Goal: Task Accomplishment & Management: Manage account settings

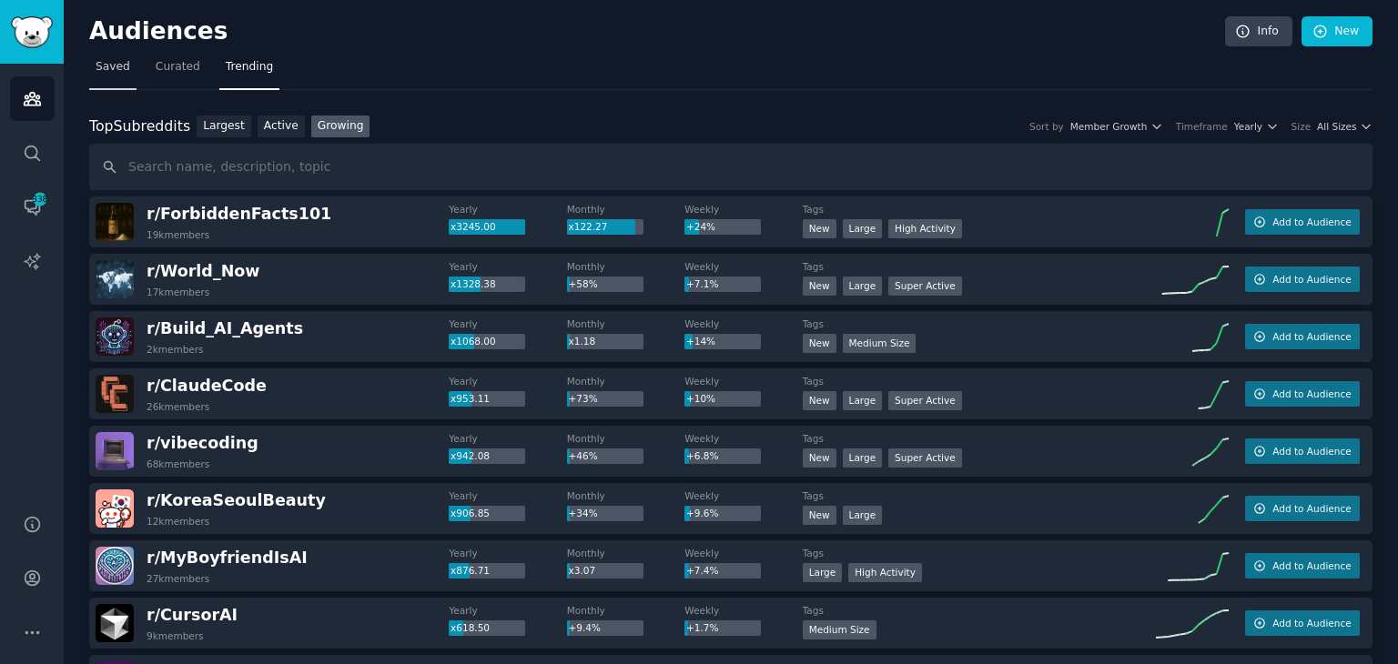
click at [128, 69] on link "Saved" at bounding box center [112, 71] width 47 height 37
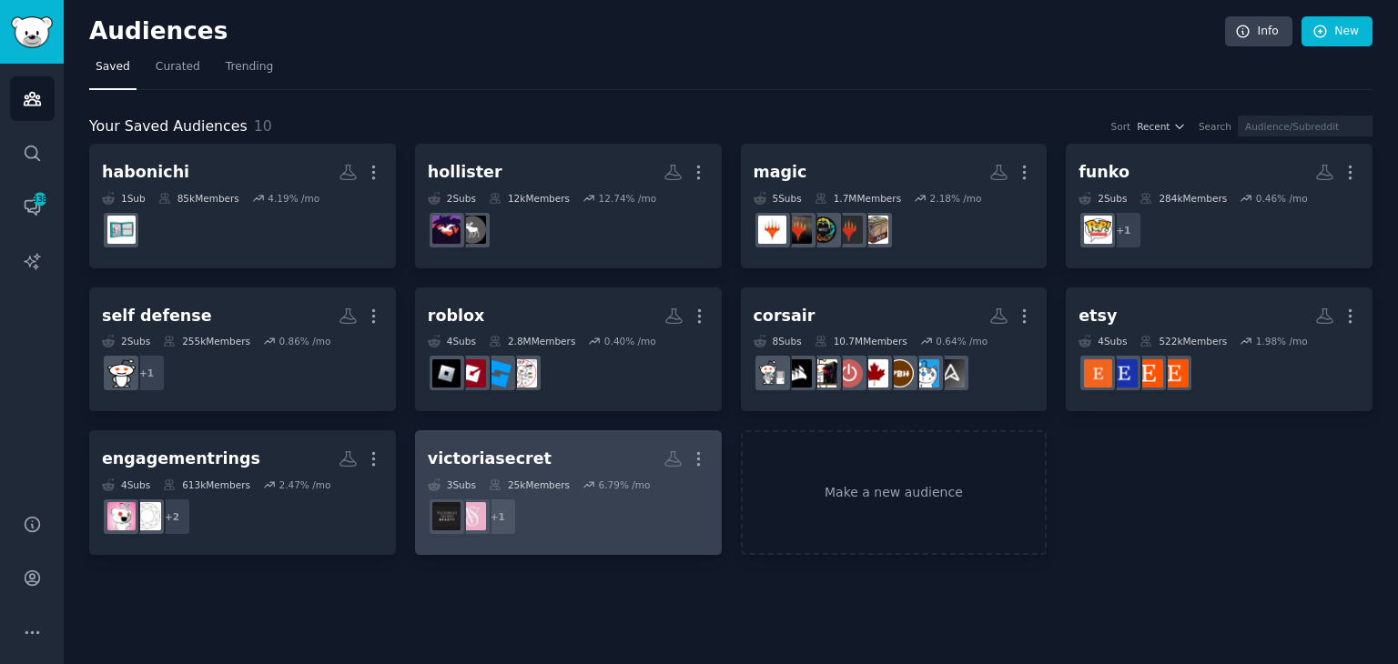
click at [567, 505] on dd "+ 1" at bounding box center [568, 516] width 281 height 51
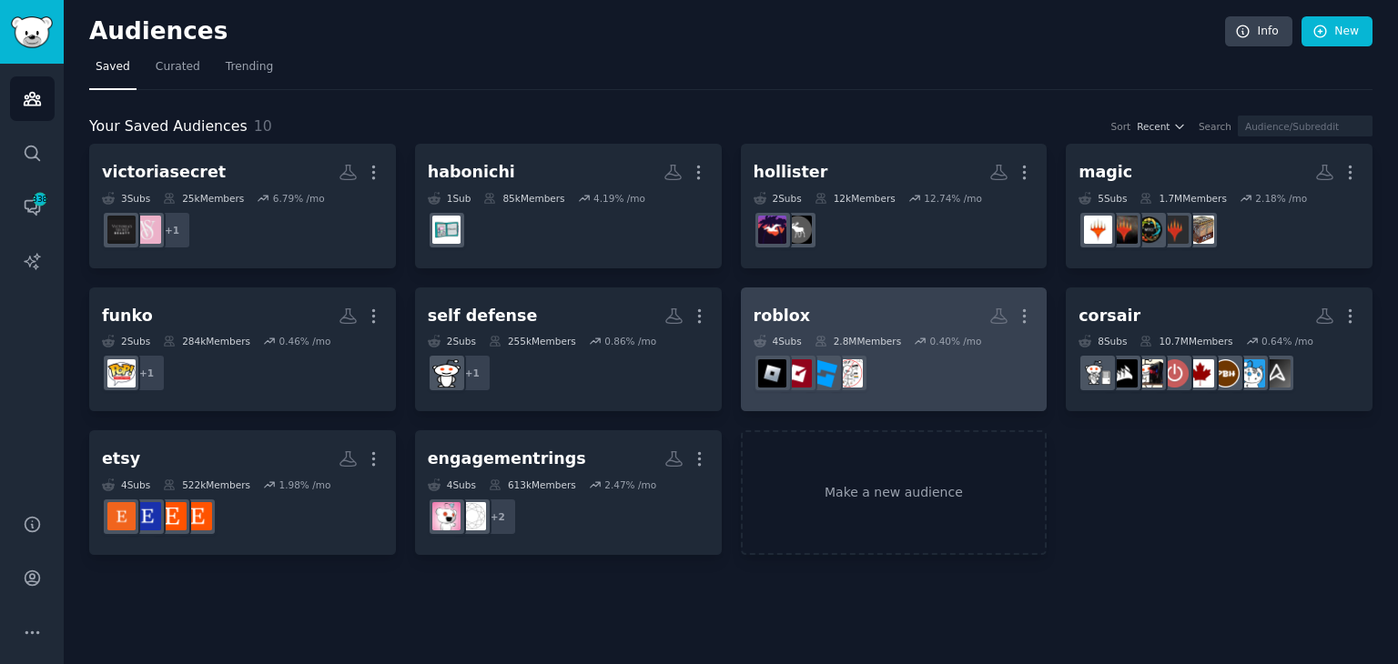
click at [950, 339] on div "0.40 % /mo" at bounding box center [956, 341] width 52 height 13
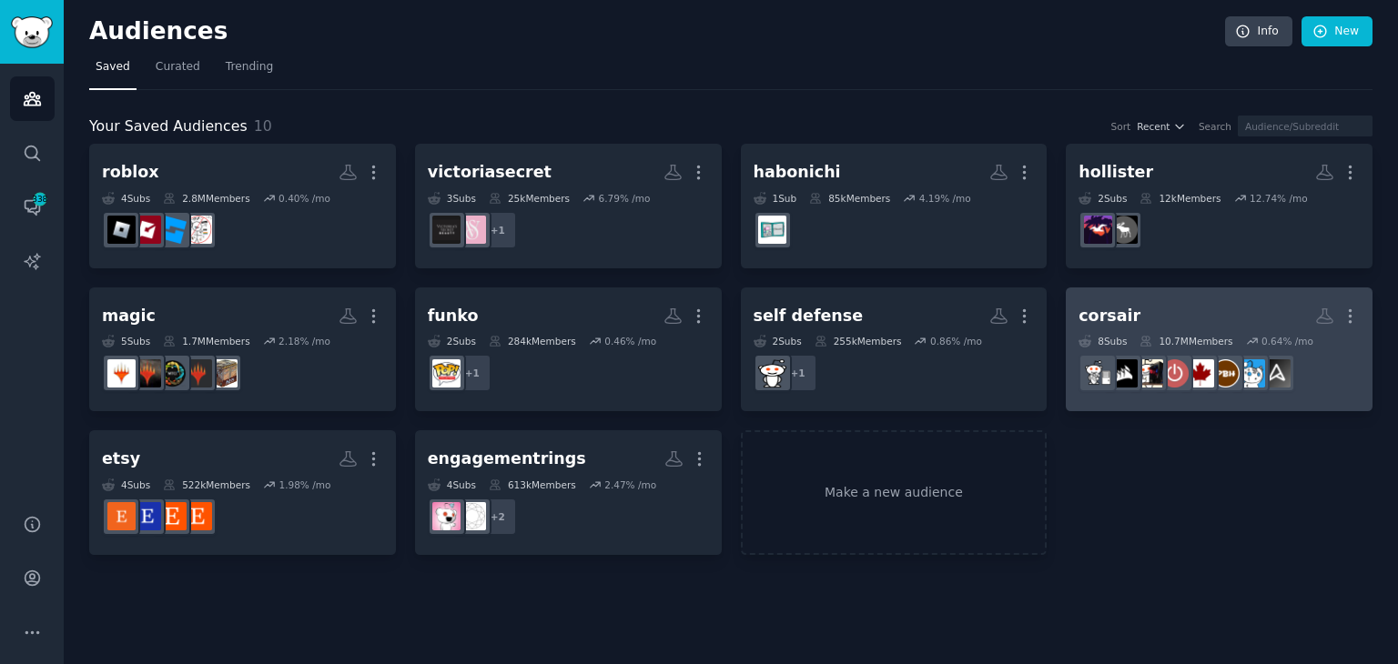
click at [1140, 319] on h2 "corsair More" at bounding box center [1219, 316] width 281 height 32
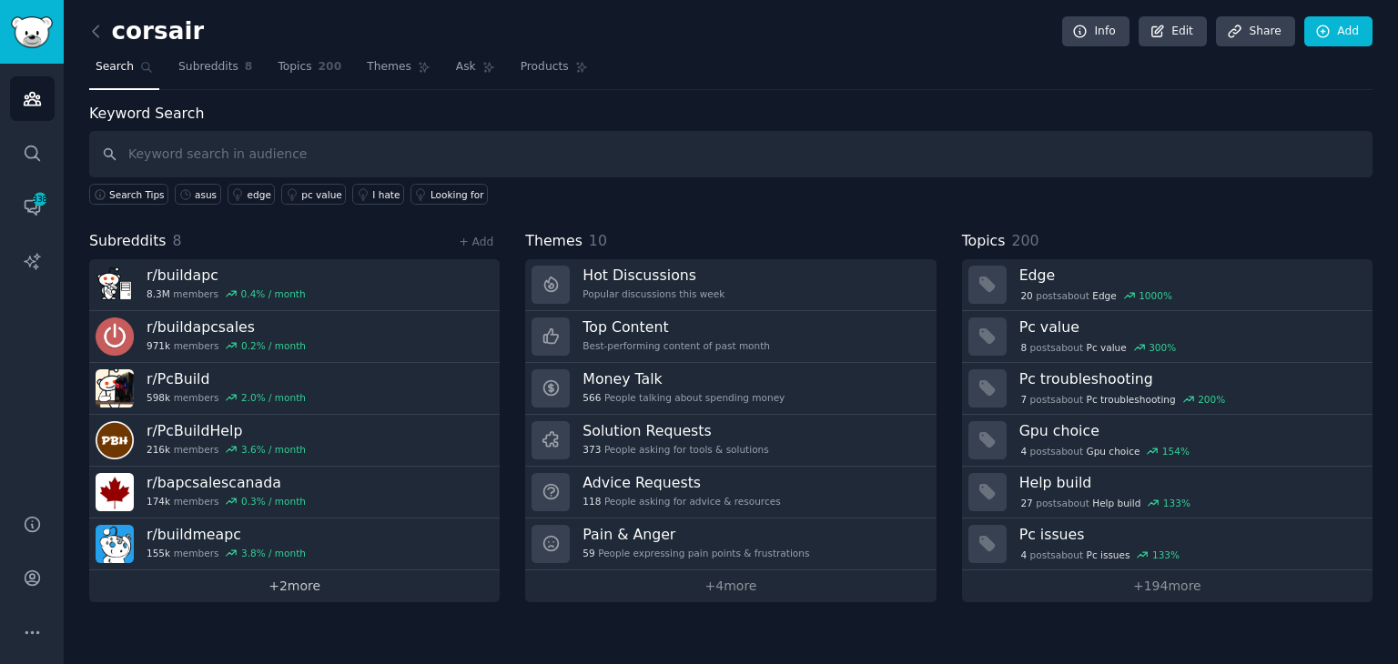
click at [287, 582] on link "+ 2 more" at bounding box center [294, 587] width 410 height 32
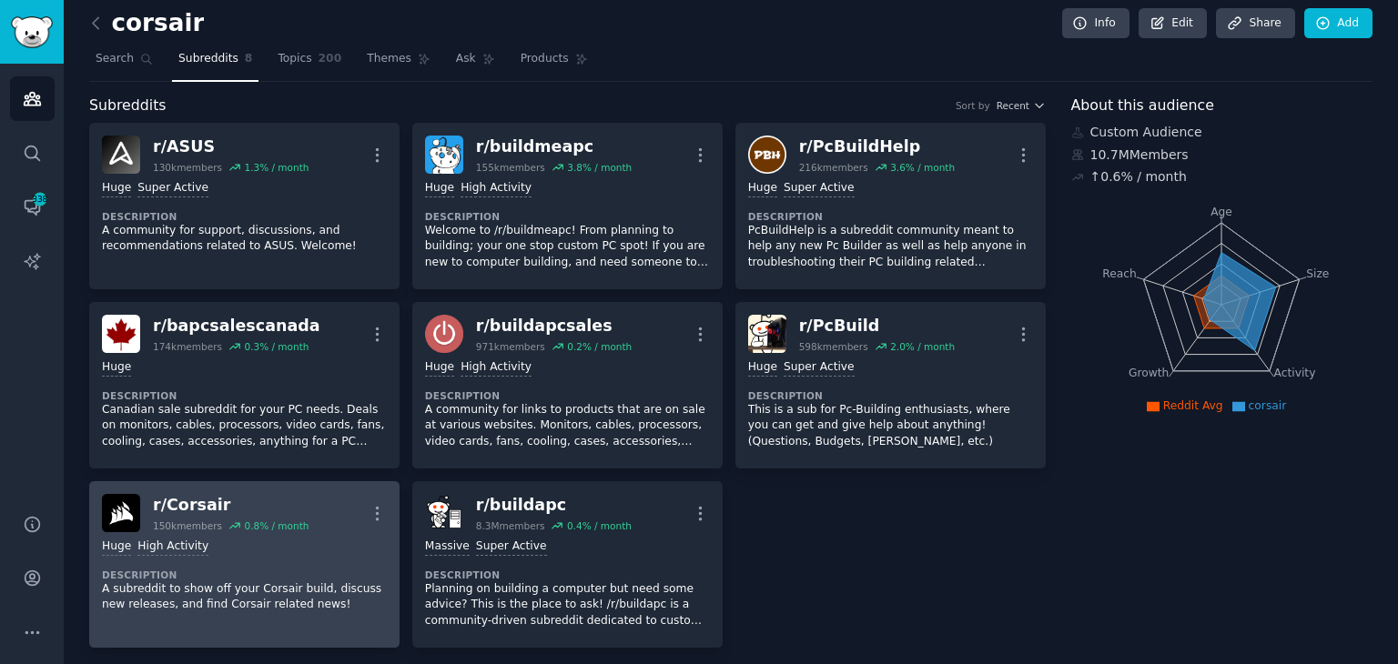
scroll to position [15, 0]
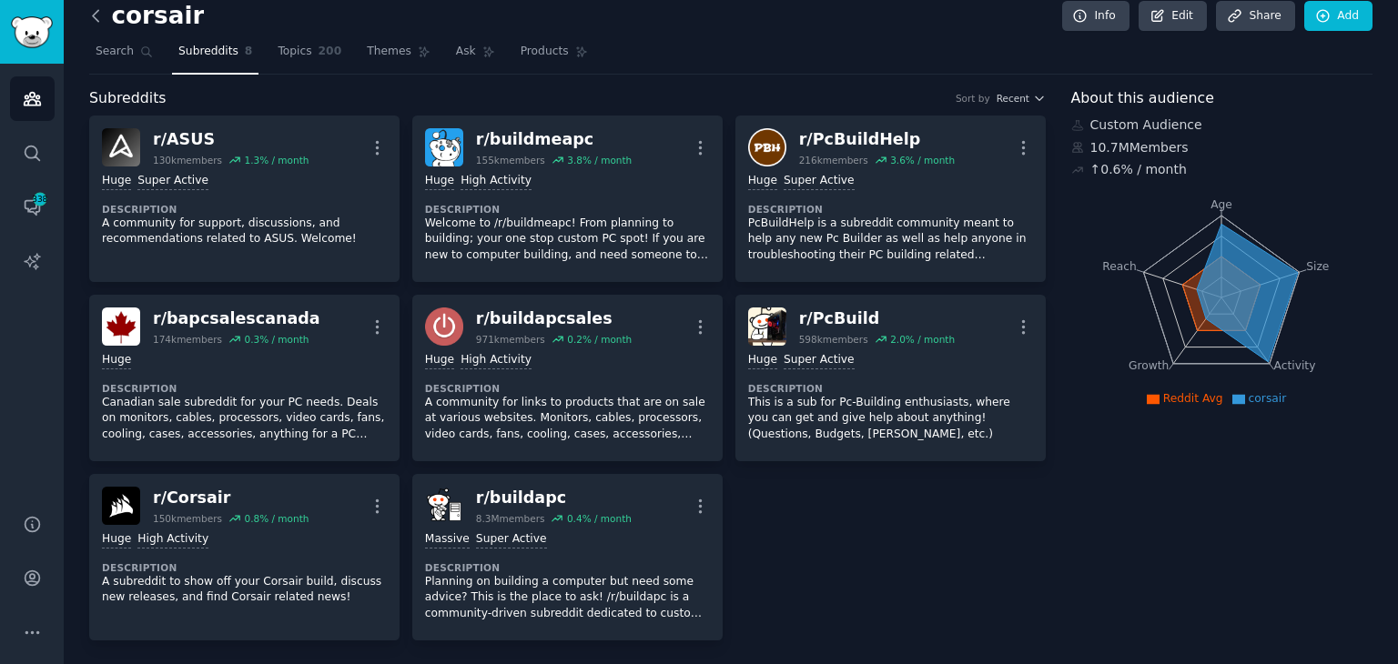
click at [103, 15] on icon at bounding box center [95, 15] width 19 height 19
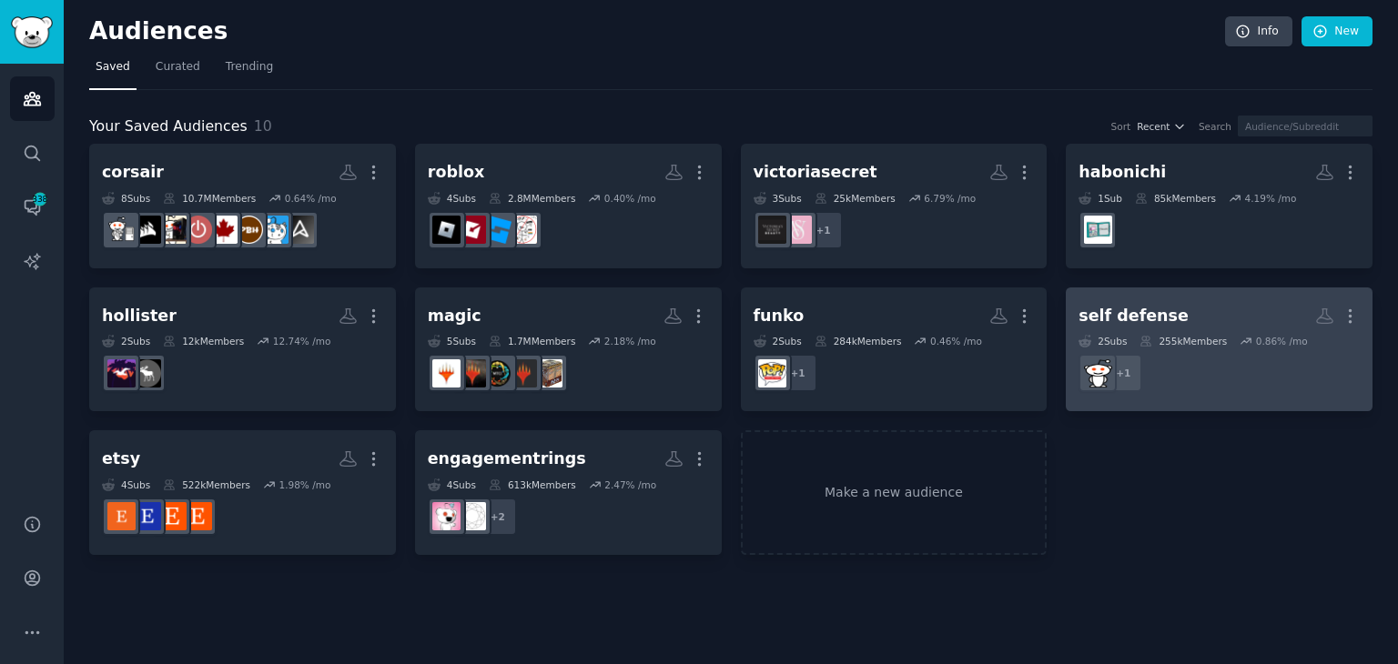
click at [1169, 339] on div "255k Members" at bounding box center [1183, 341] width 87 height 13
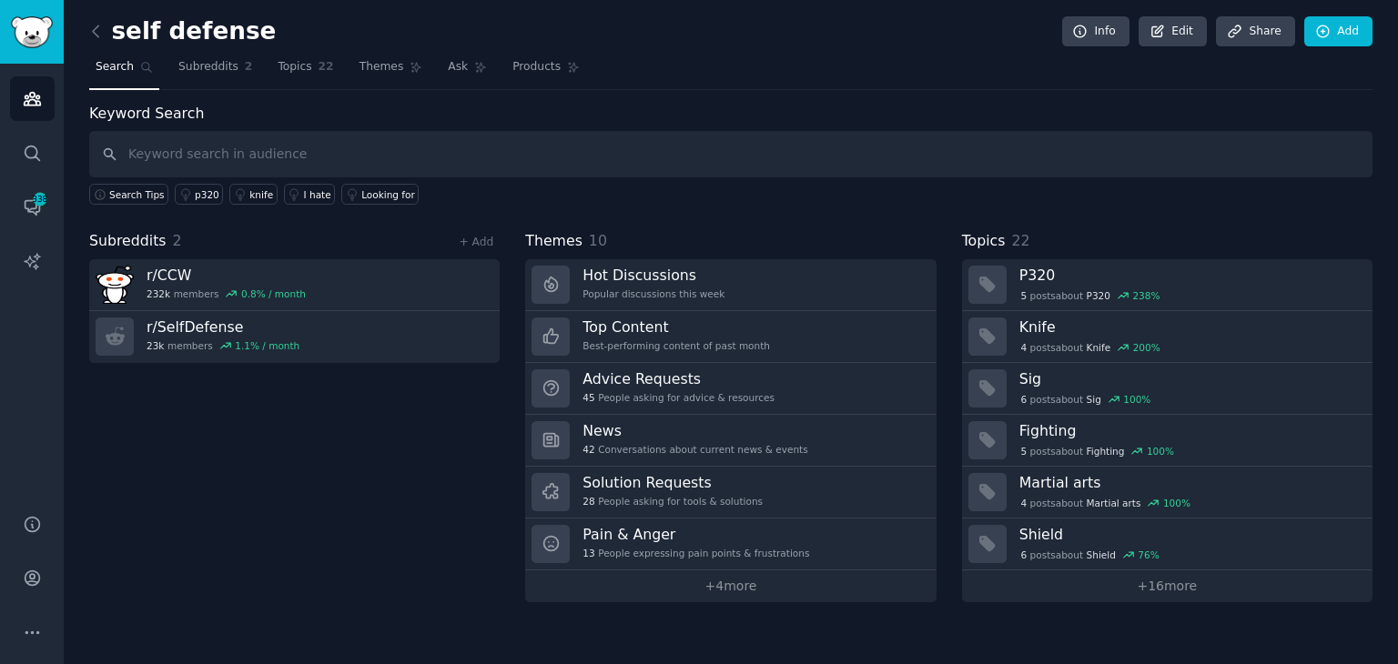
click at [90, 44] on link at bounding box center [100, 31] width 23 height 29
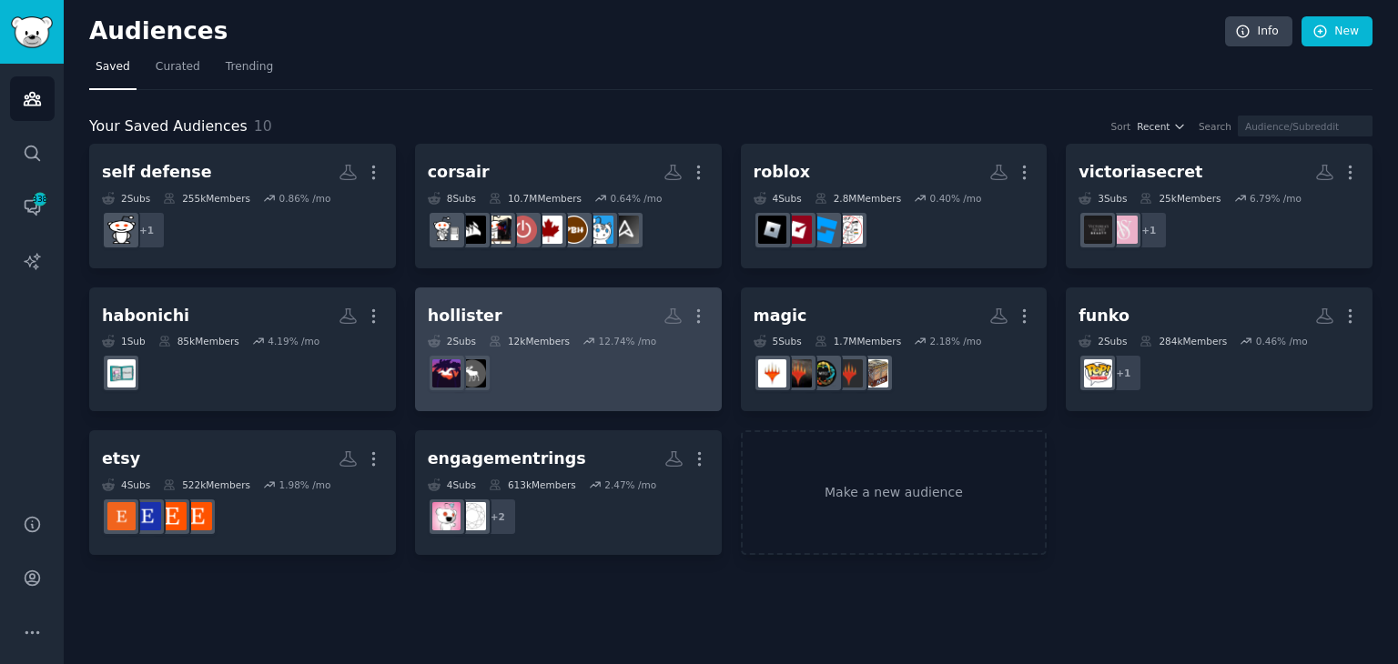
click at [589, 361] on dd "r/AbercrombieandFitch" at bounding box center [568, 373] width 281 height 51
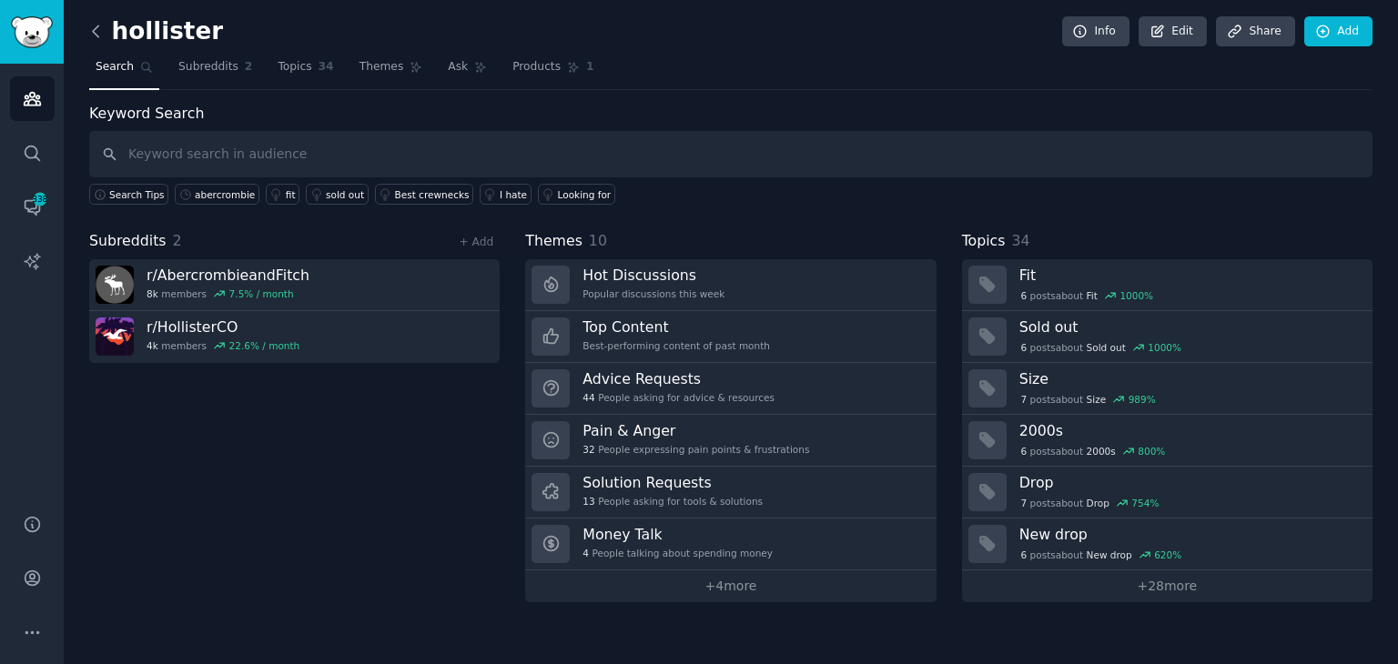
click at [102, 26] on icon at bounding box center [95, 31] width 19 height 19
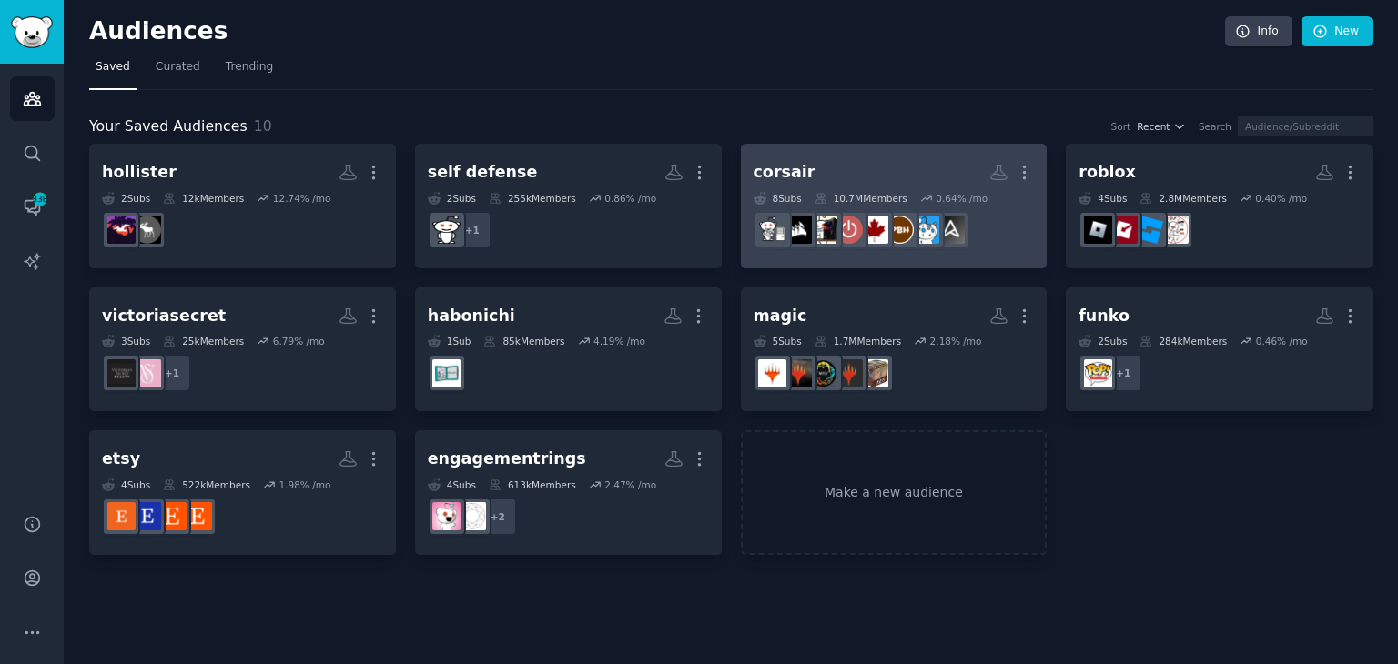
click at [874, 189] on div "corsair More 8 Sub s 10.7M Members 0.64 % /mo r/Corsair" at bounding box center [894, 206] width 281 height 99
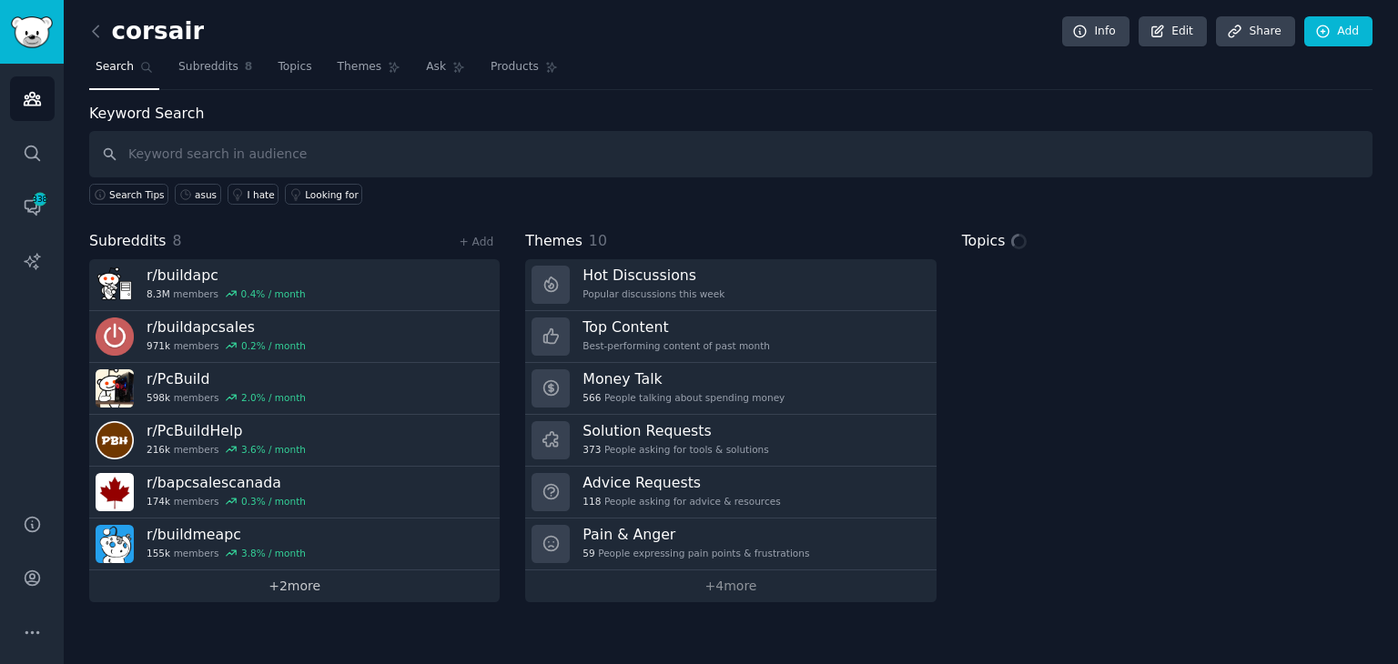
click at [317, 587] on link "+ 2 more" at bounding box center [294, 587] width 410 height 32
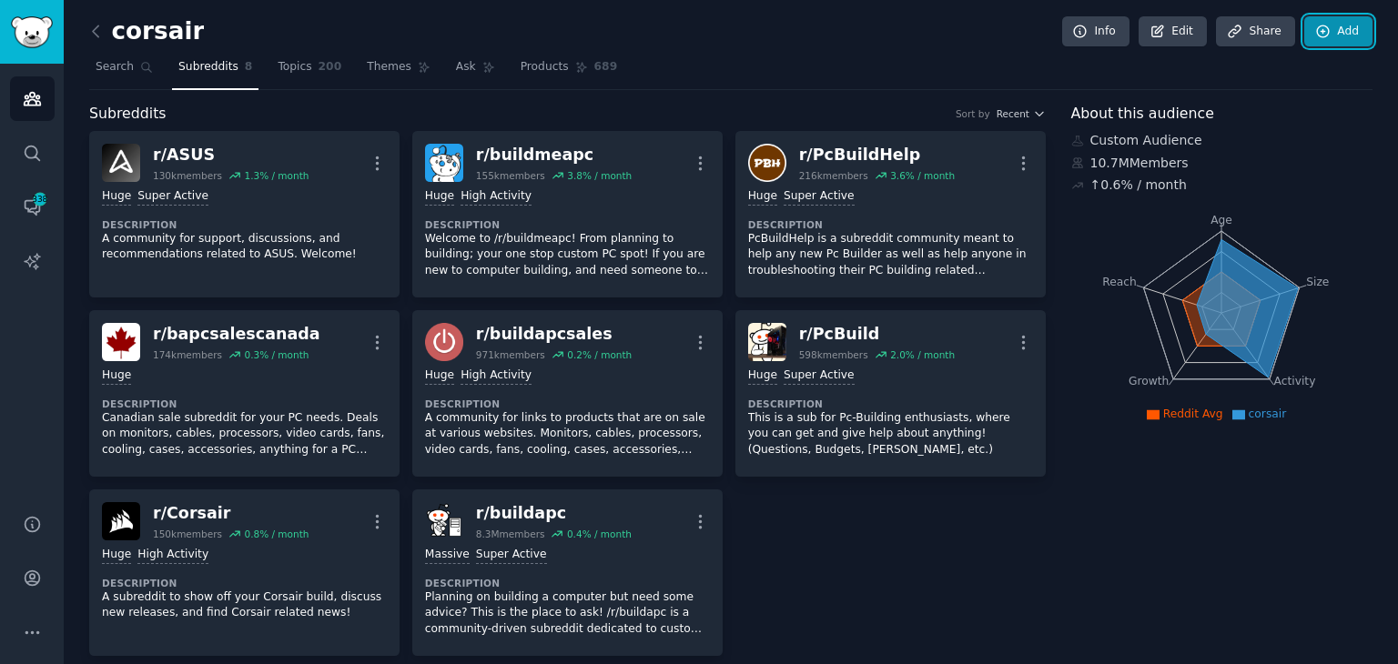
click at [1317, 25] on icon at bounding box center [1323, 31] width 12 height 12
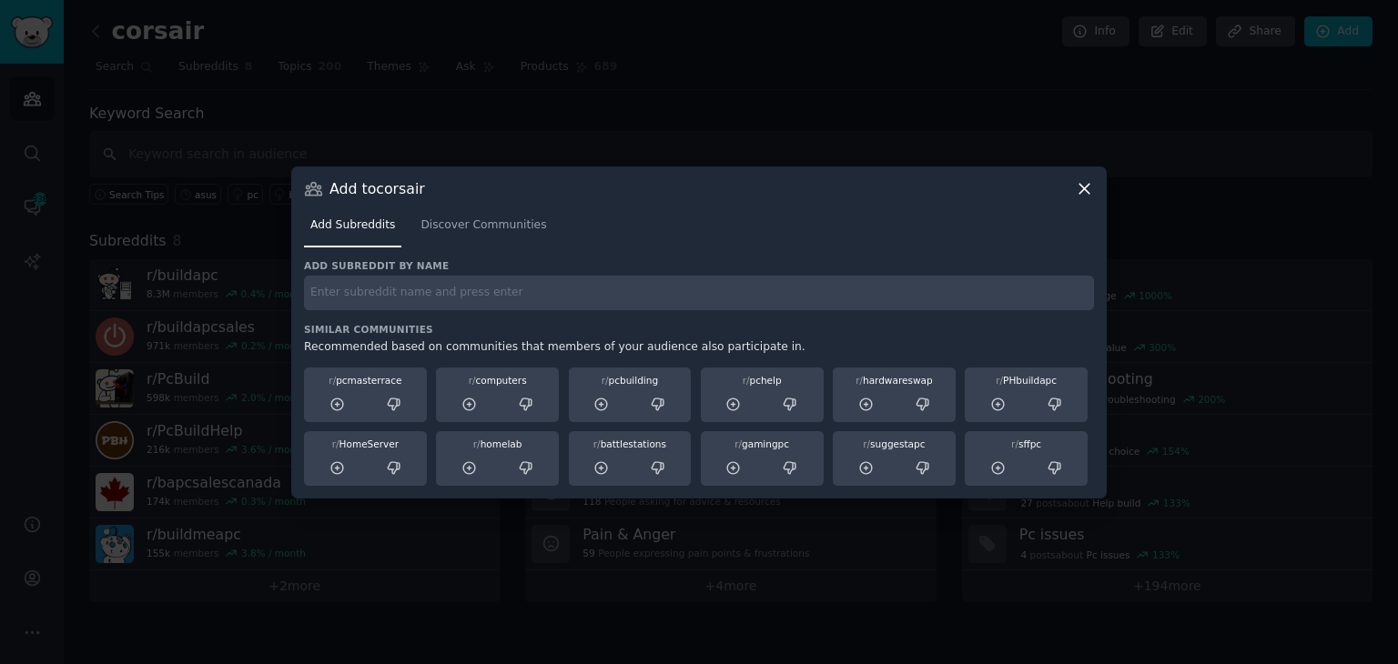
click at [481, 292] on input "text" at bounding box center [699, 293] width 790 height 35
type input "oled"
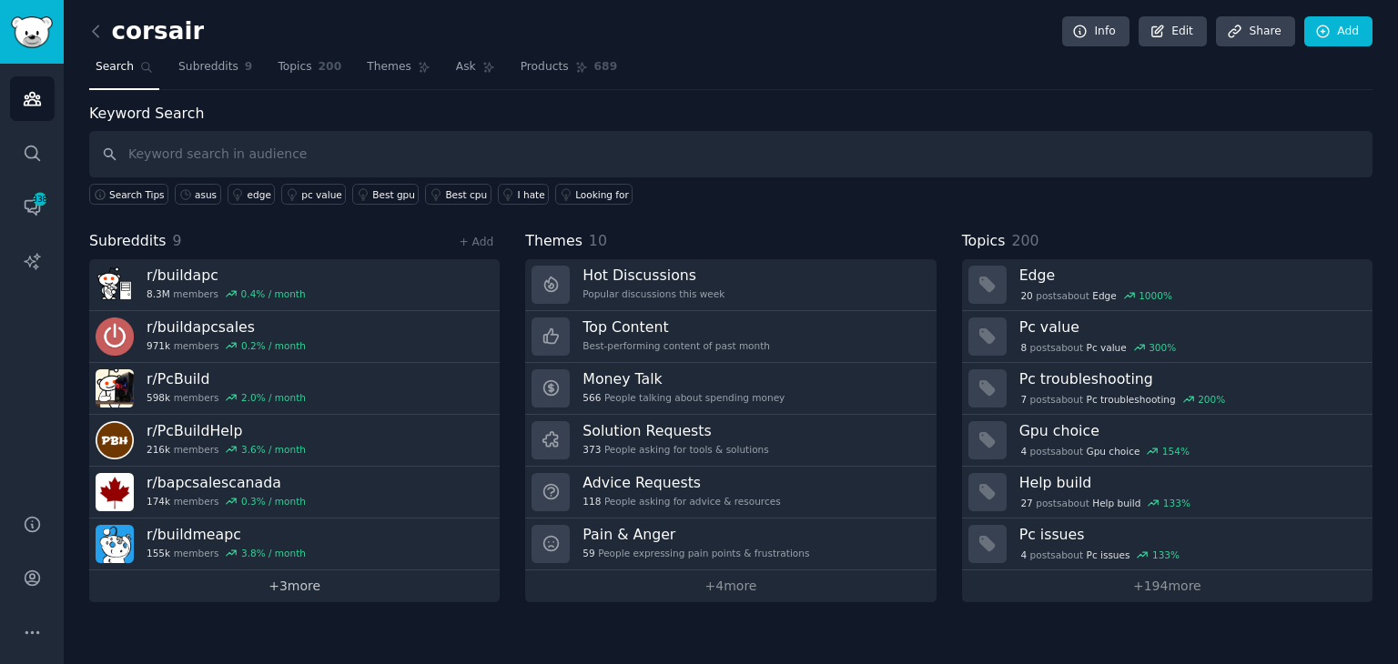
click at [318, 595] on link "+ 3 more" at bounding box center [294, 587] width 410 height 32
